Goal: Contribute content: Add original content to the website for others to see

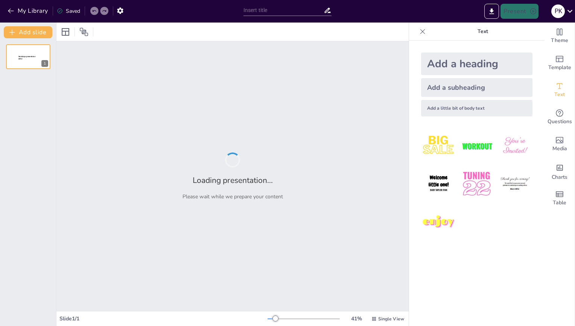
type input "Synergizing Bots: A Comprehensive Overview of Our Conversational AI Architecture"
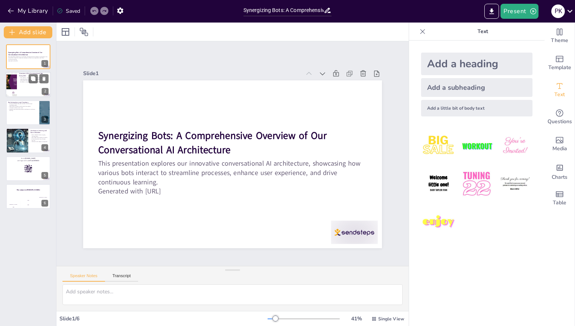
click at [11, 73] on div at bounding box center [11, 85] width 57 height 26
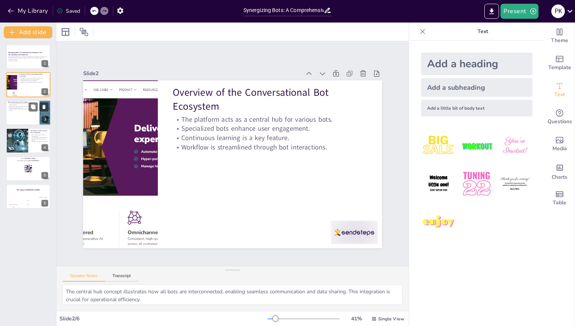
click at [20, 115] on div at bounding box center [28, 113] width 45 height 26
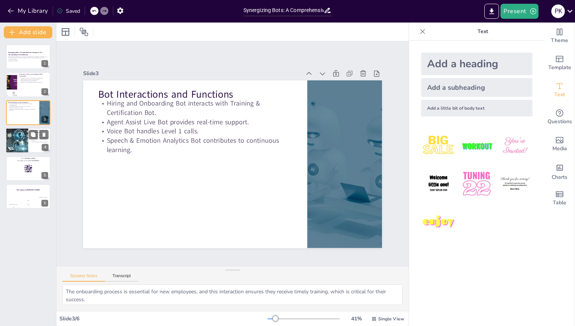
click at [27, 149] on div at bounding box center [17, 141] width 46 height 26
type textarea "The systematic collection of data allows us to make informed decisions about en…"
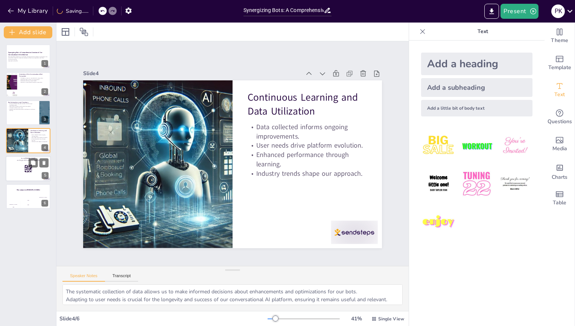
click at [28, 173] on div at bounding box center [28, 169] width 45 height 26
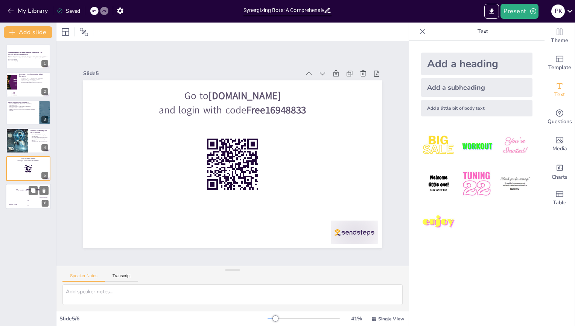
click at [32, 197] on div "Jaap 200" at bounding box center [28, 203] width 15 height 13
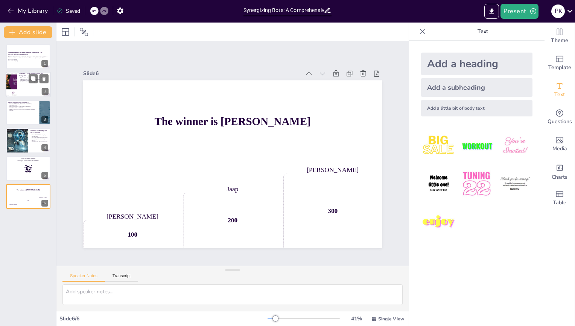
click at [20, 87] on div at bounding box center [28, 85] width 45 height 26
type textarea "The central hub concept illustrates how all bots are interconnected, enabling s…"
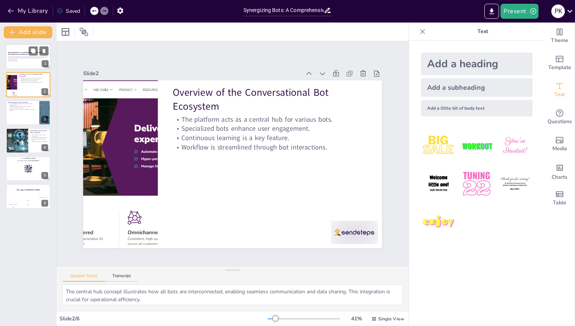
click at [23, 67] on div at bounding box center [28, 57] width 45 height 26
